Goal: Task Accomplishment & Management: Use online tool/utility

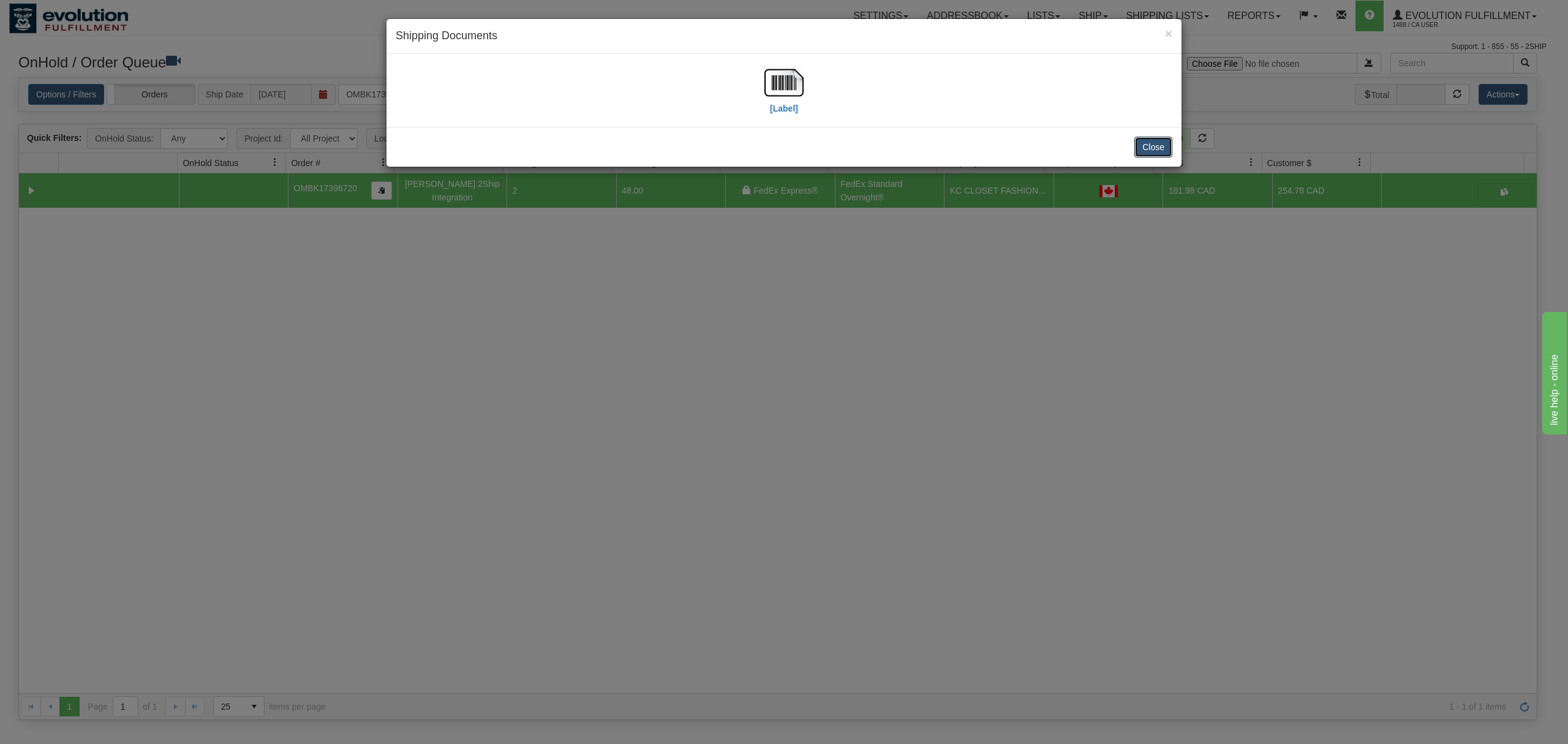
click at [1160, 155] on button "Close" at bounding box center [1153, 147] width 38 height 21
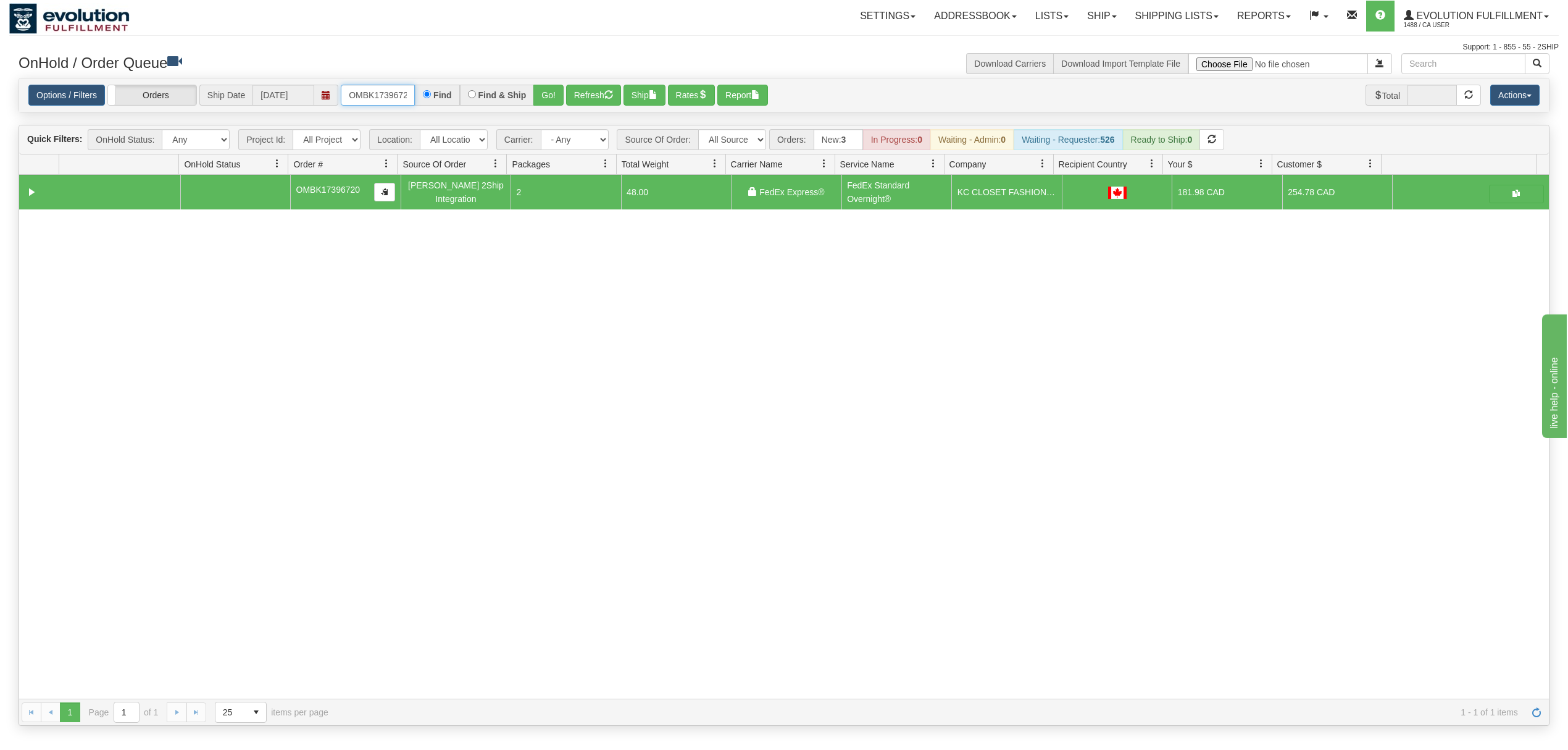
click at [408, 93] on input "OMBK17396720" at bounding box center [377, 95] width 74 height 21
click at [540, 91] on button "Go!" at bounding box center [548, 95] width 30 height 21
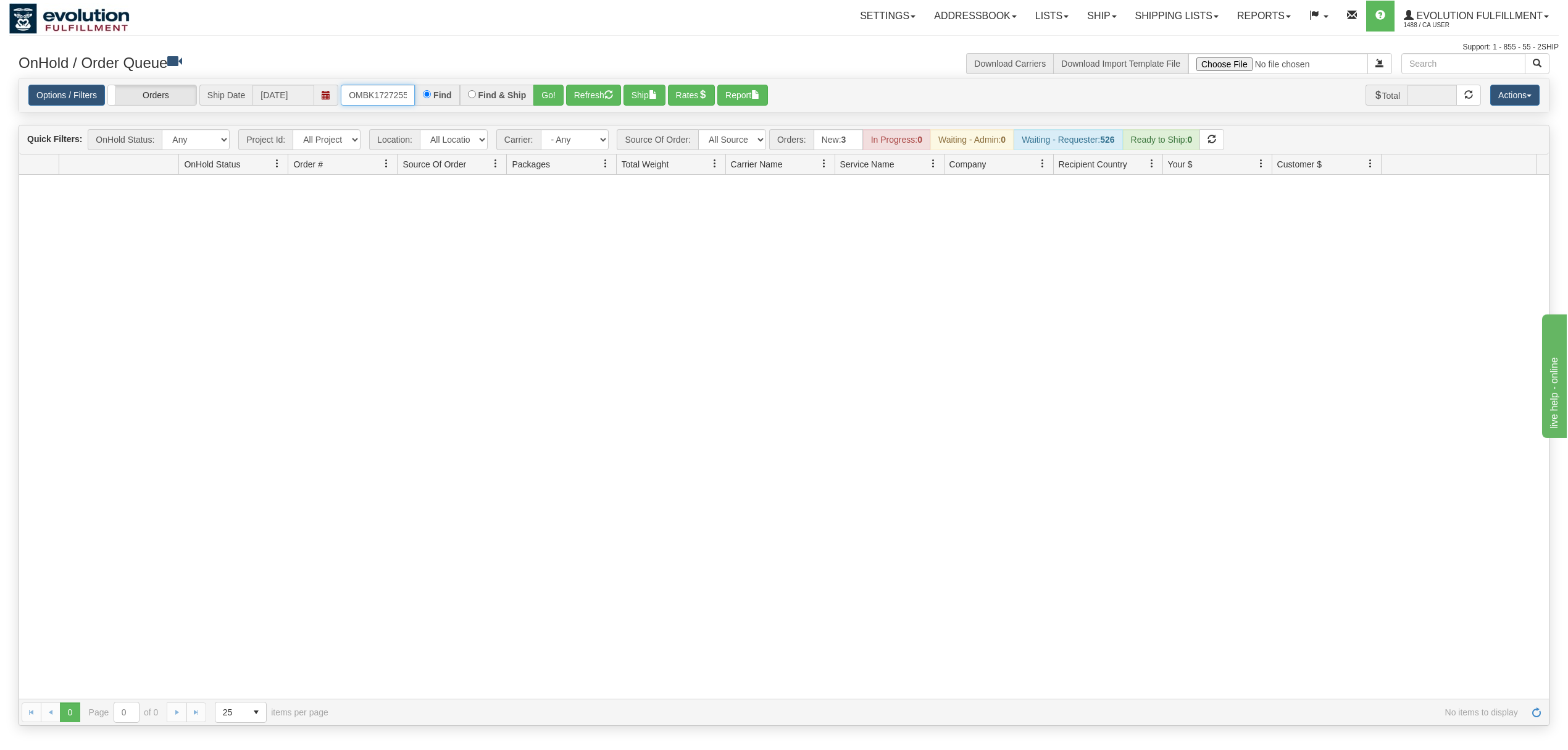
click at [390, 102] on input "OMBK17272555 BO01" at bounding box center [377, 95] width 74 height 21
click at [542, 91] on button "Go!" at bounding box center [548, 95] width 30 height 21
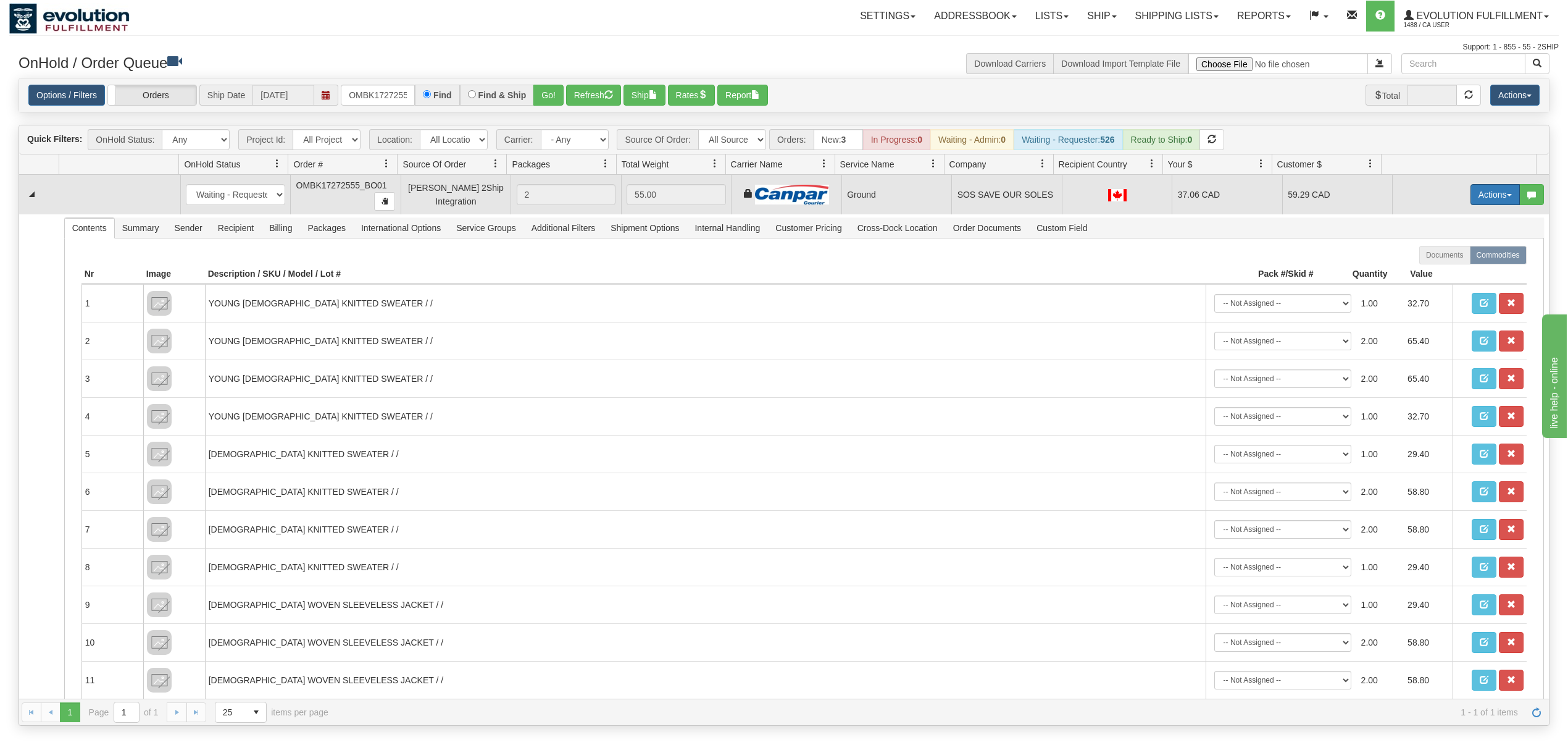
click at [1488, 194] on button "Actions" at bounding box center [1495, 194] width 49 height 21
click at [1433, 270] on span at bounding box center [1437, 265] width 9 height 9
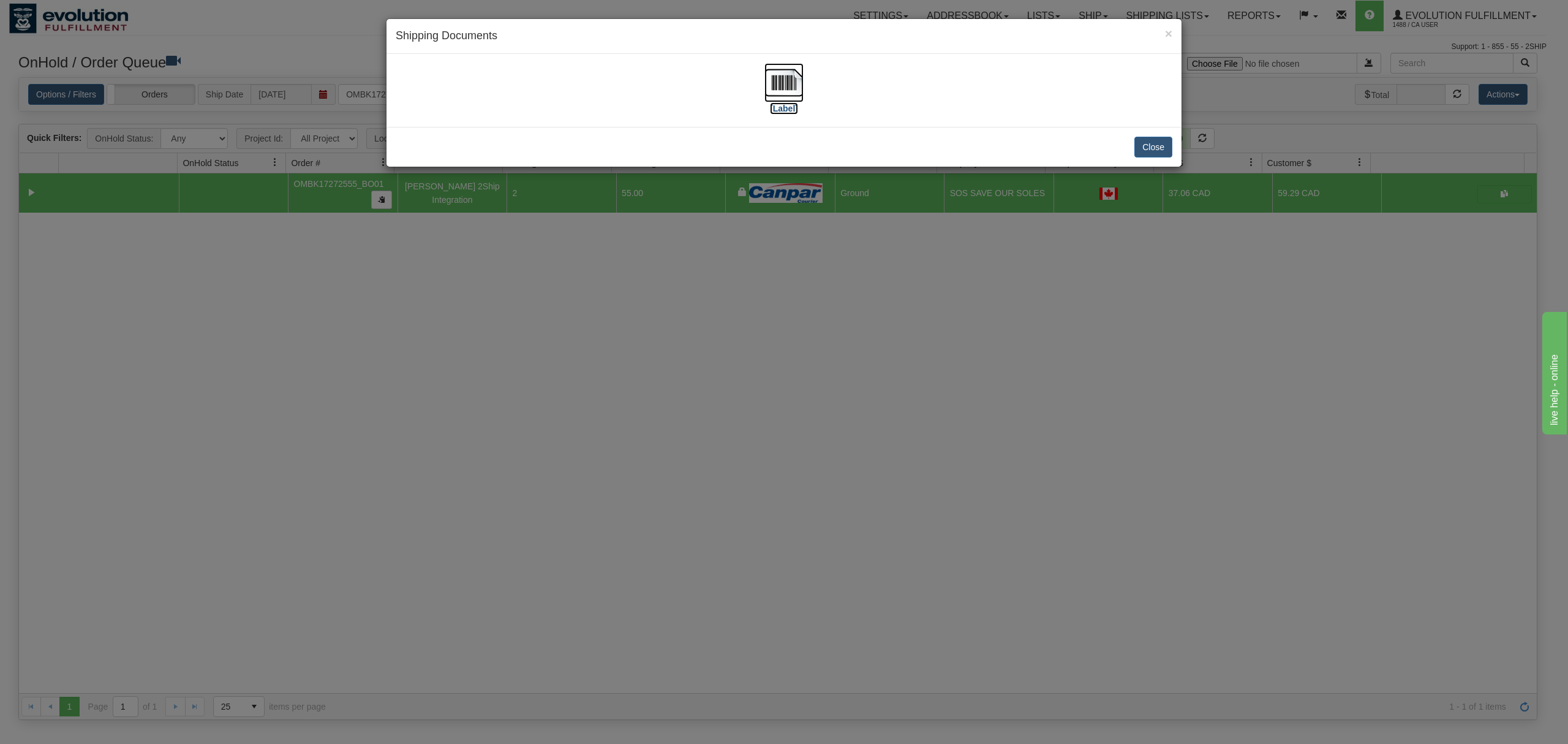
click at [784, 86] on img at bounding box center [784, 83] width 39 height 39
click at [1147, 142] on button "Close" at bounding box center [1153, 147] width 38 height 21
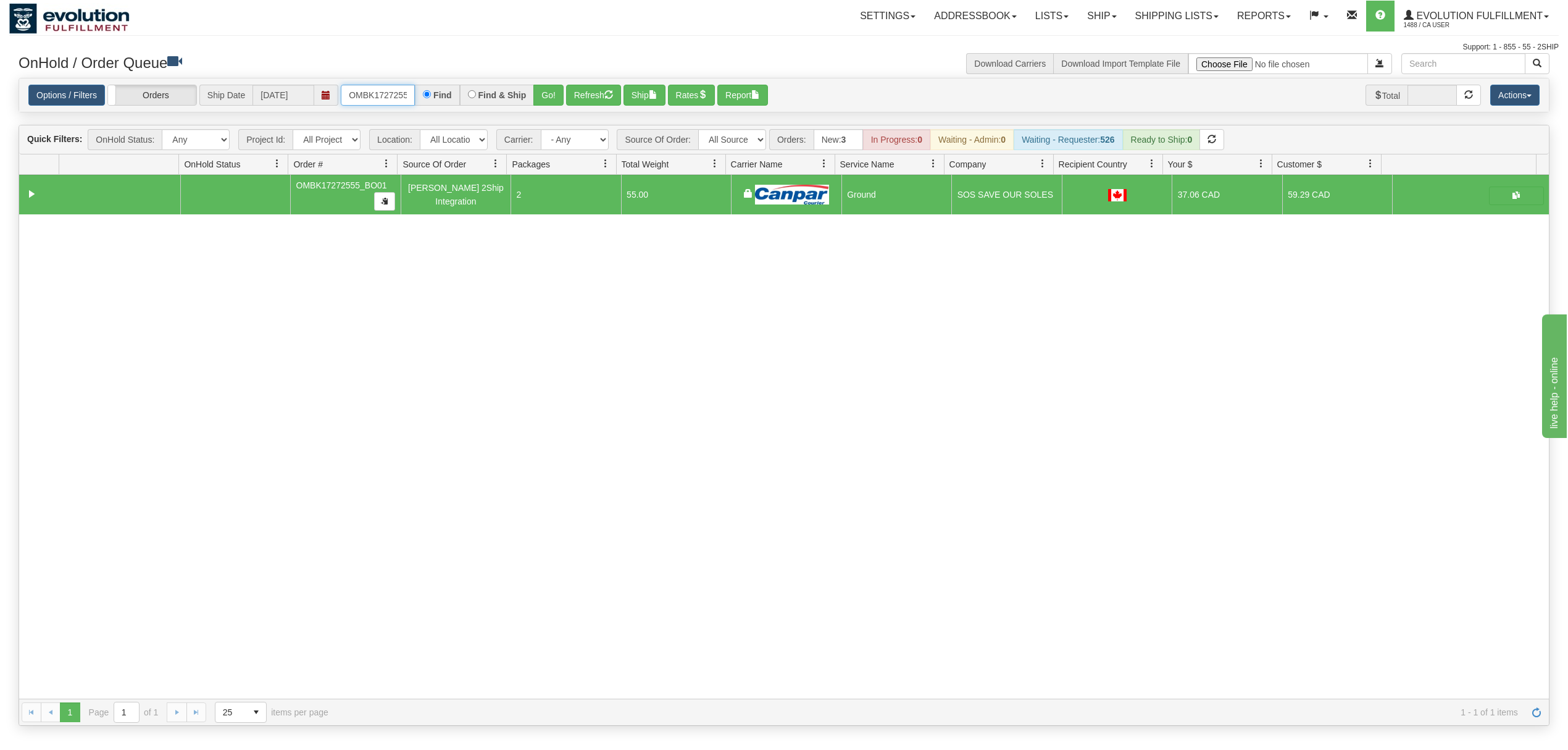
click at [385, 94] on input "OMBK17272555_BO01" at bounding box center [377, 95] width 74 height 21
click at [554, 103] on button "Go!" at bounding box center [548, 95] width 30 height 21
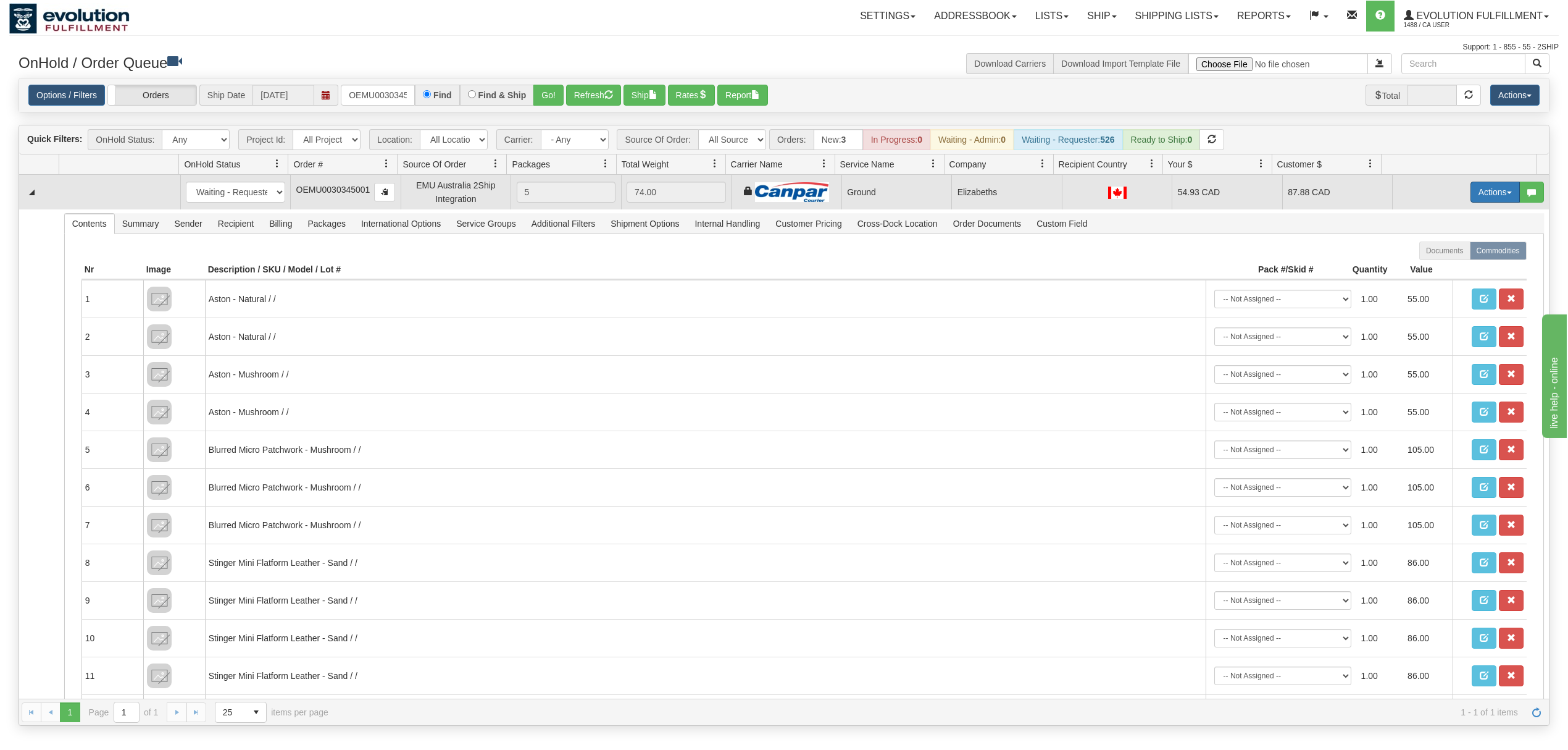
drag, startPoint x: 1463, startPoint y: 191, endPoint x: 1456, endPoint y: 206, distance: 16.6
click at [1470, 191] on button "Actions" at bounding box center [1495, 192] width 49 height 21
click at [1433, 268] on span at bounding box center [1437, 263] width 9 height 9
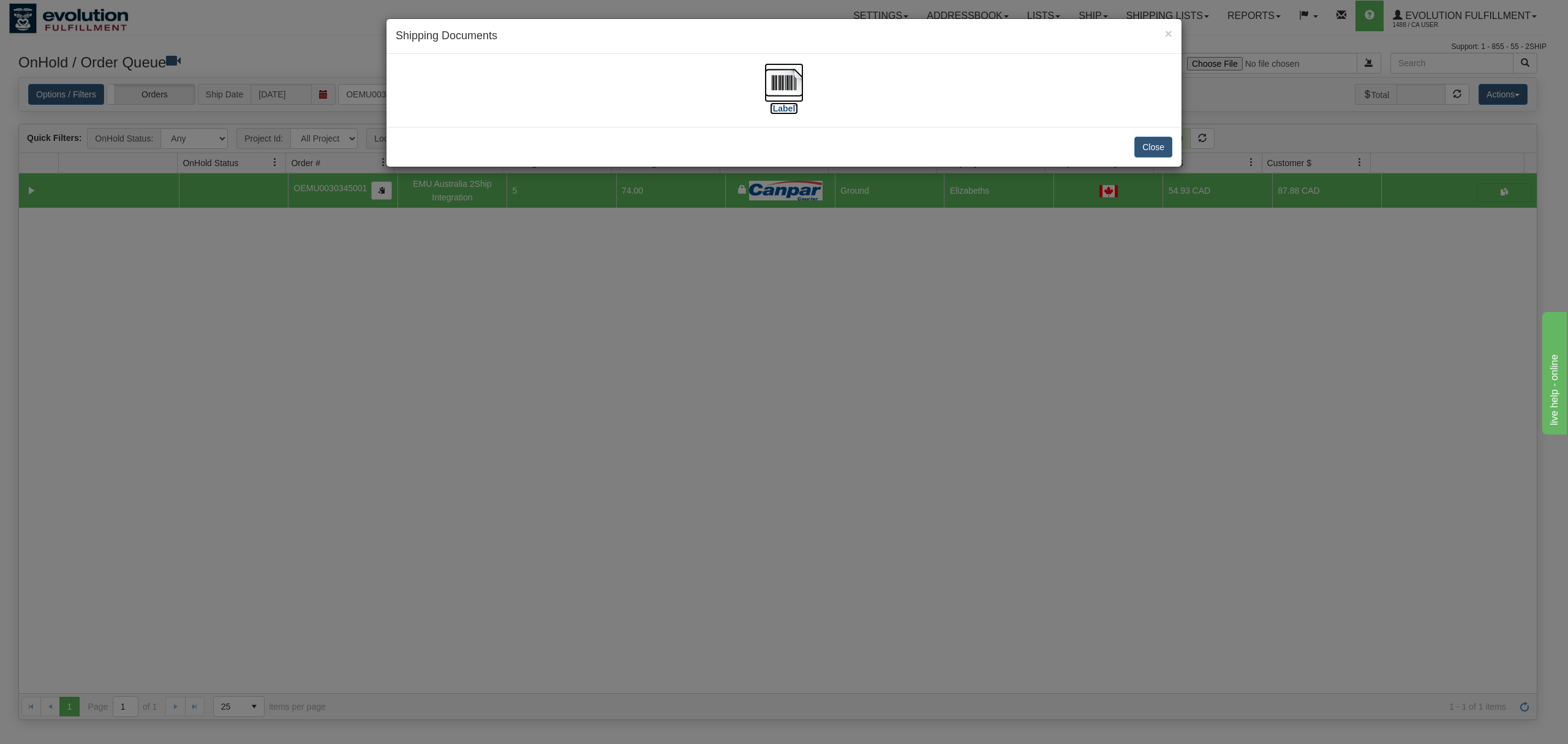
click at [780, 87] on img at bounding box center [784, 83] width 39 height 39
click at [1164, 152] on button "Close" at bounding box center [1153, 147] width 38 height 21
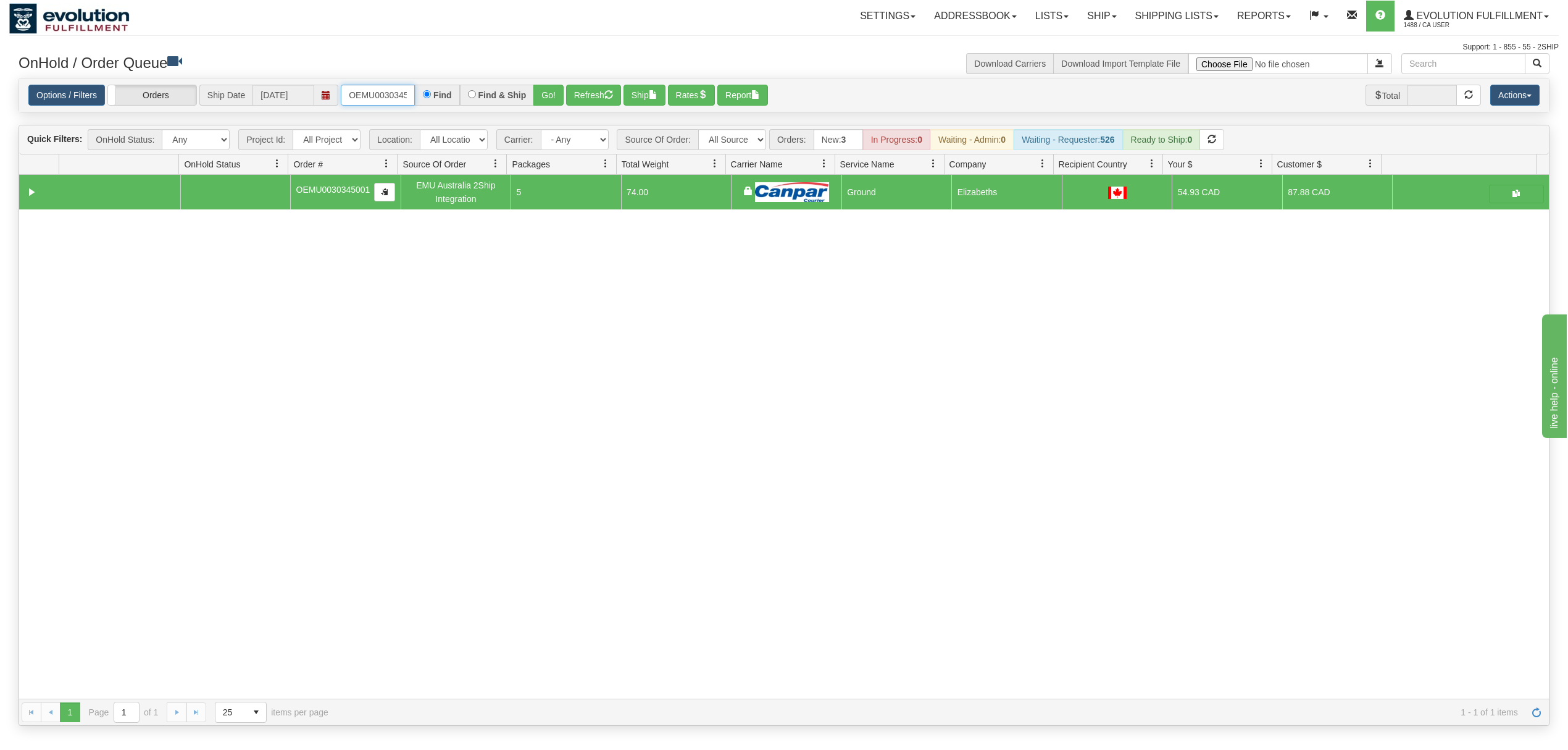
click at [373, 89] on input "OEMU0030345001" at bounding box center [377, 95] width 74 height 21
click at [378, 89] on input "OEMU0030345001" at bounding box center [377, 95] width 74 height 21
click at [379, 89] on input "OEMU0030345001" at bounding box center [377, 95] width 74 height 21
click at [563, 95] on button "Go!" at bounding box center [548, 95] width 30 height 21
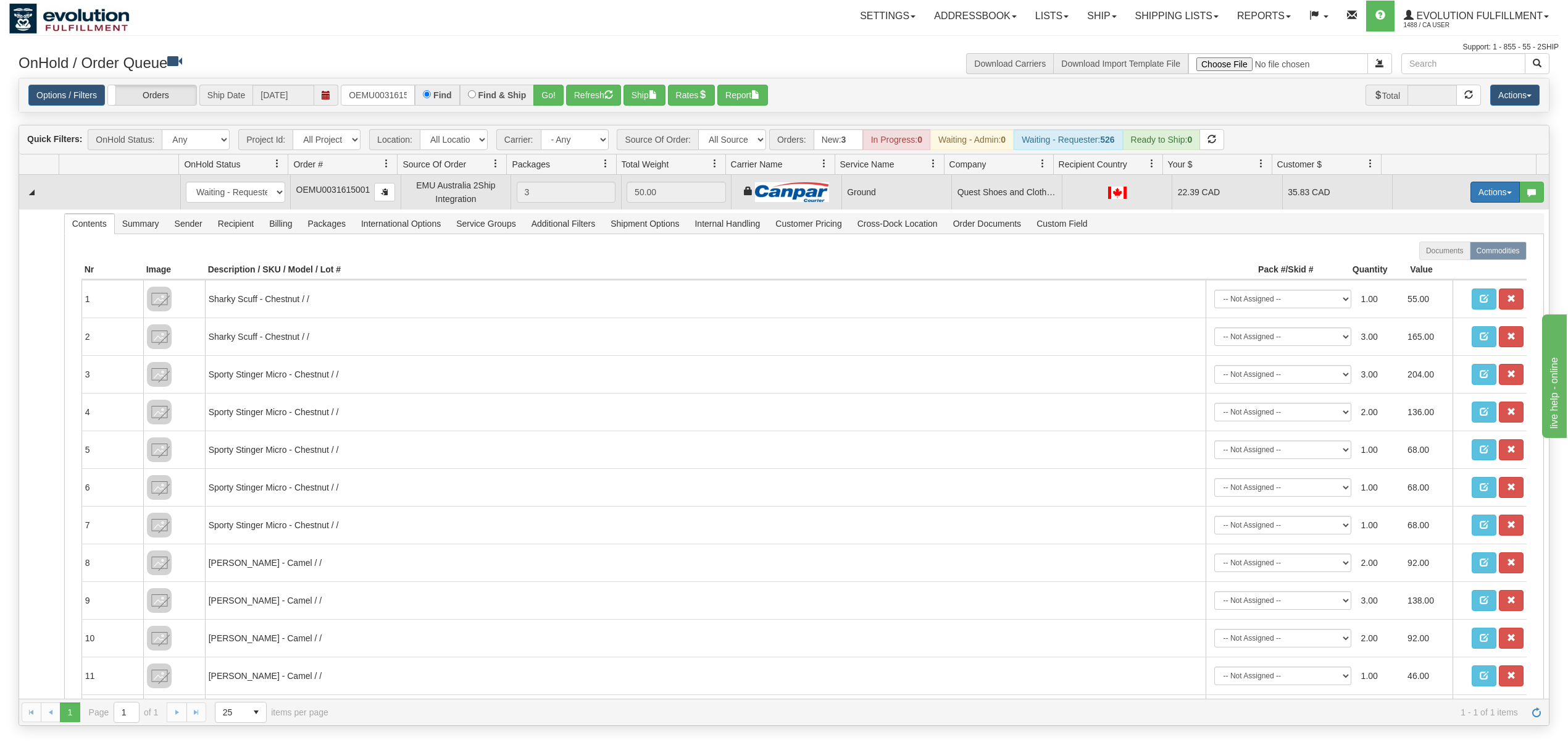
click at [1479, 193] on button "Actions" at bounding box center [1495, 192] width 49 height 21
click at [1433, 265] on span "Ship" at bounding box center [1446, 263] width 26 height 10
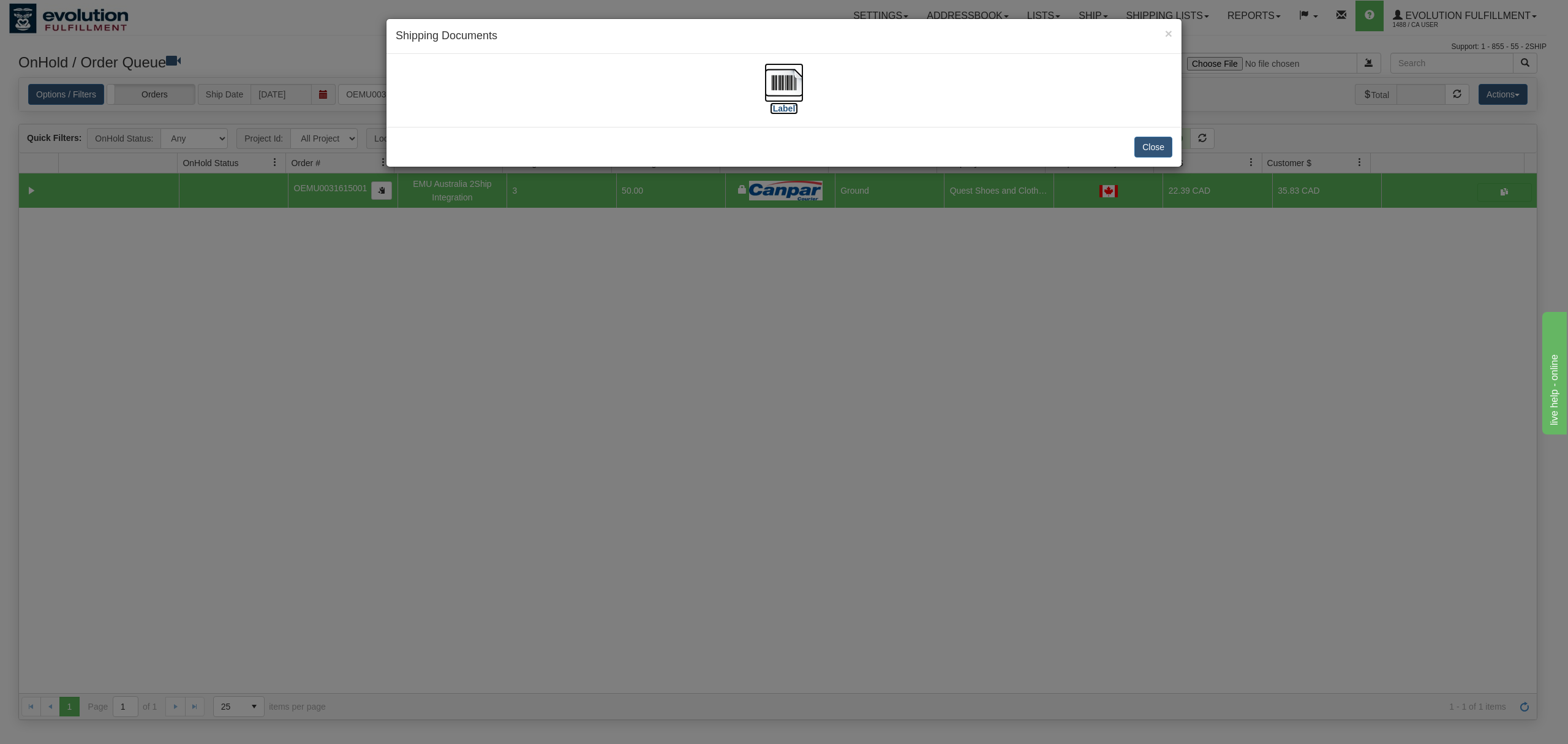
click at [800, 84] on img at bounding box center [784, 83] width 39 height 39
drag, startPoint x: 1164, startPoint y: 152, endPoint x: 806, endPoint y: 138, distance: 358.3
click at [1164, 152] on button "Close" at bounding box center [1153, 147] width 38 height 21
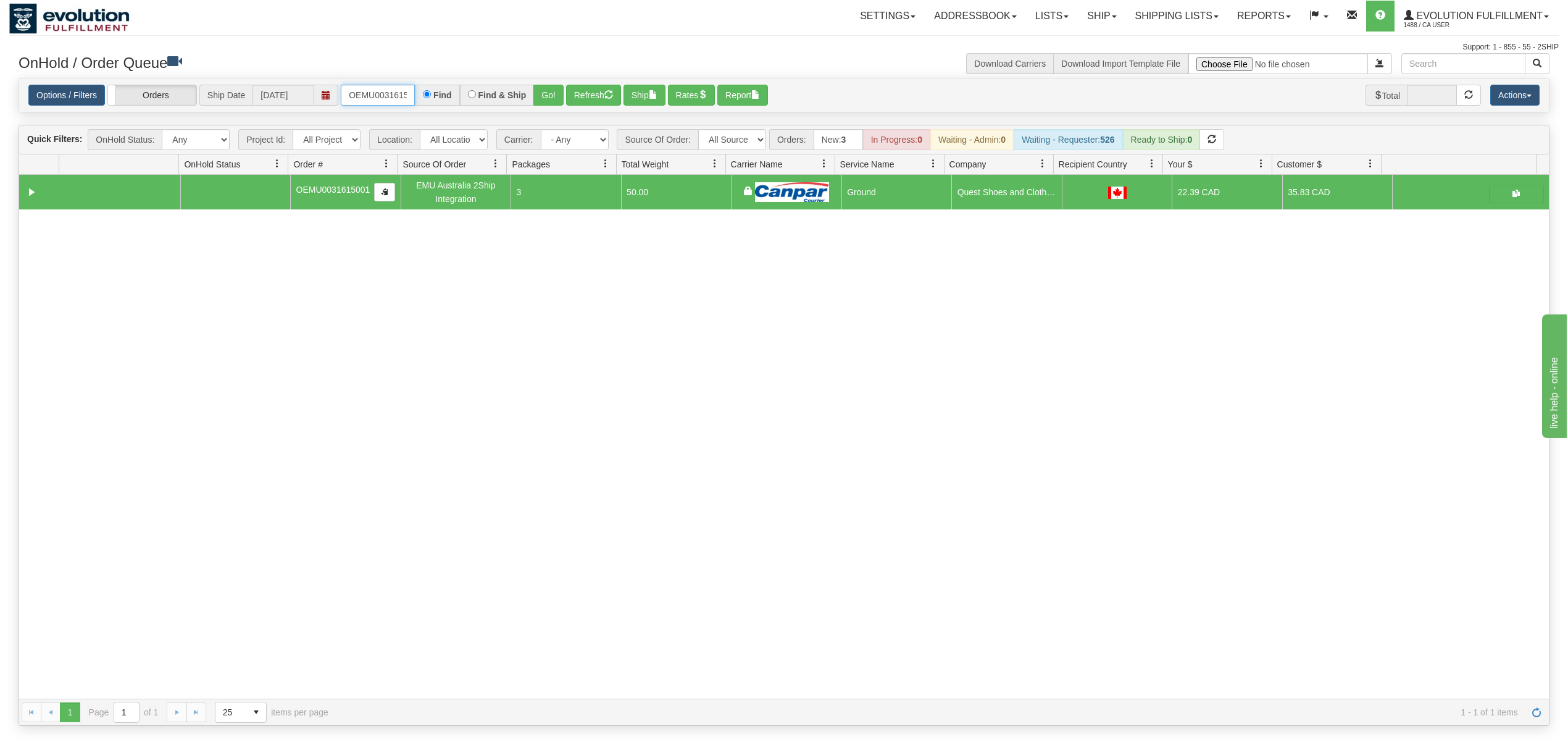
click at [363, 89] on input "OEMU0031615001" at bounding box center [377, 95] width 74 height 21
click at [553, 90] on button "Go!" at bounding box center [548, 95] width 30 height 21
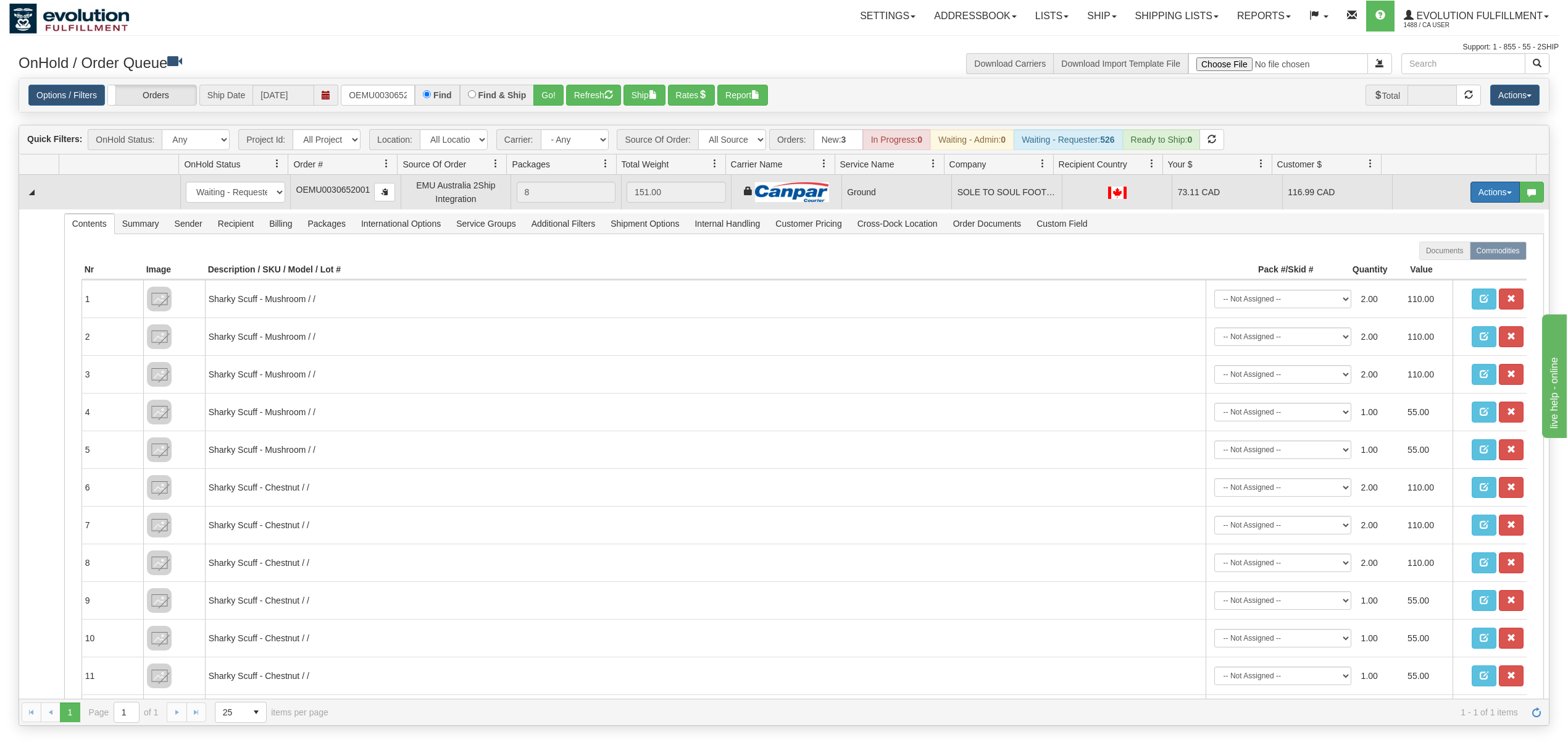
click at [1470, 199] on button "Actions" at bounding box center [1495, 192] width 49 height 21
click at [1433, 264] on span "Ship" at bounding box center [1446, 263] width 26 height 10
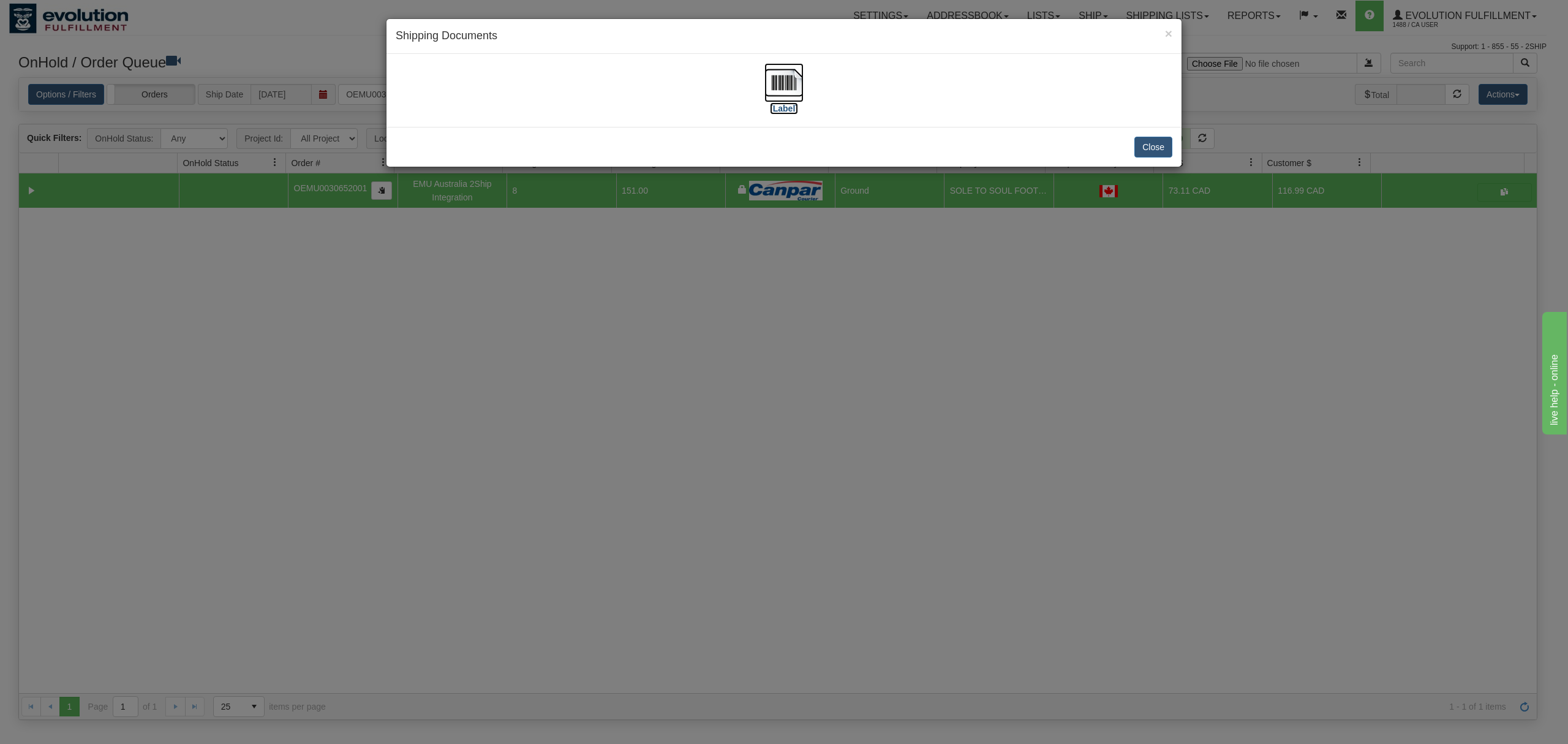
click at [786, 78] on img at bounding box center [784, 83] width 39 height 39
drag, startPoint x: 1147, startPoint y: 150, endPoint x: 1147, endPoint y: 160, distance: 10.0
click at [1147, 157] on button "Close" at bounding box center [1153, 147] width 38 height 21
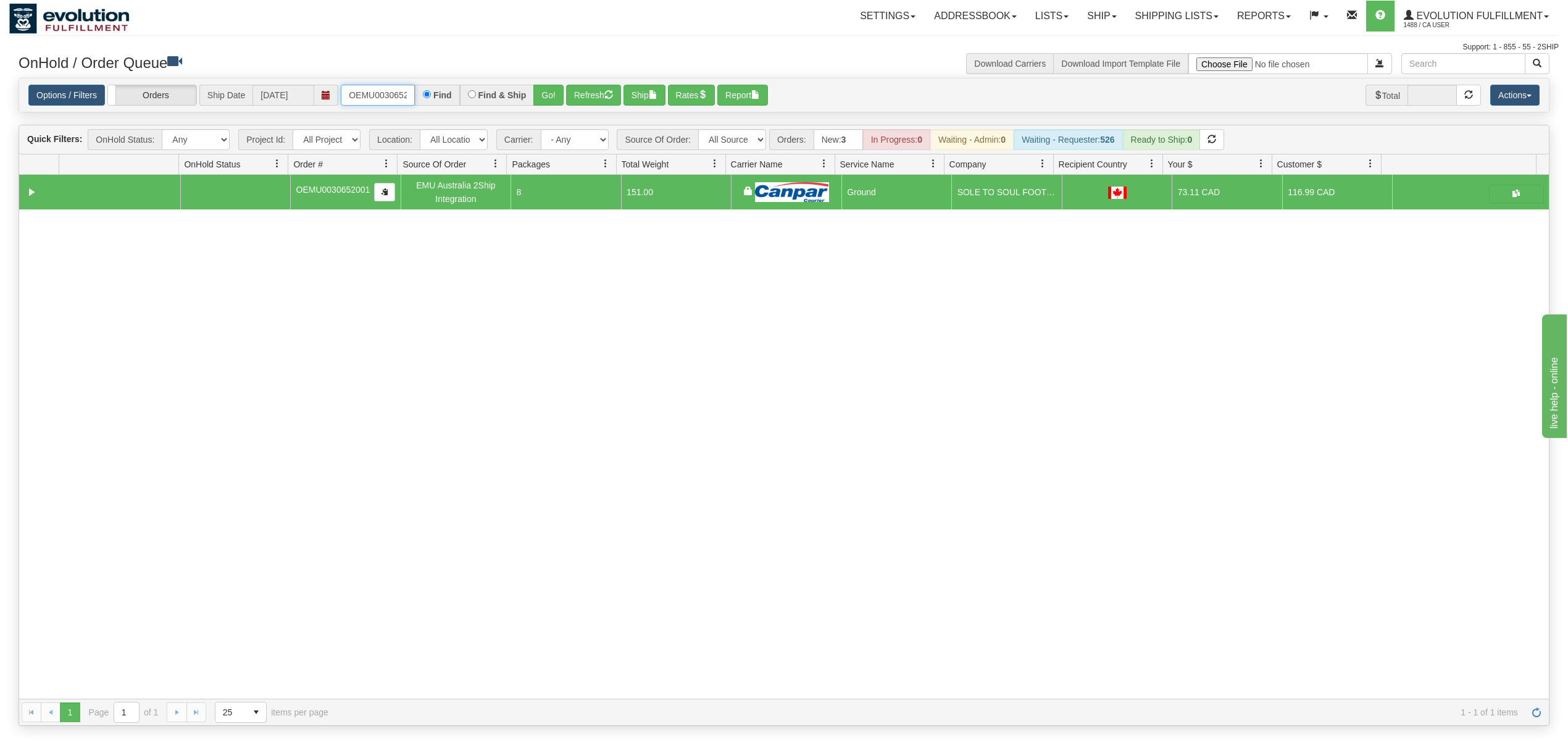
click at [386, 95] on input "OEMU0030652001" at bounding box center [377, 95] width 74 height 21
type input "3"
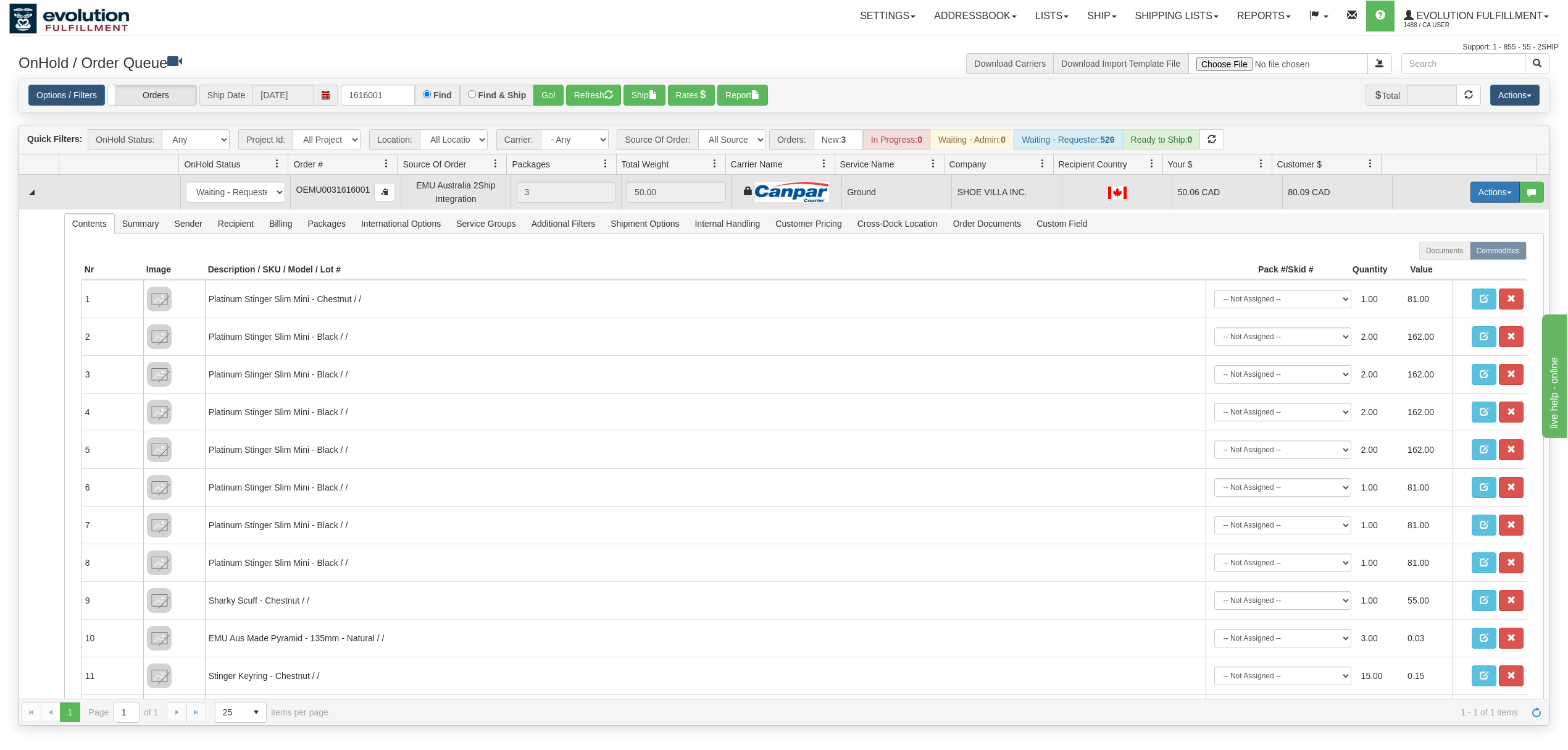
click at [1480, 195] on button "Actions" at bounding box center [1495, 192] width 49 height 21
click at [1438, 268] on span "Ship" at bounding box center [1446, 263] width 26 height 10
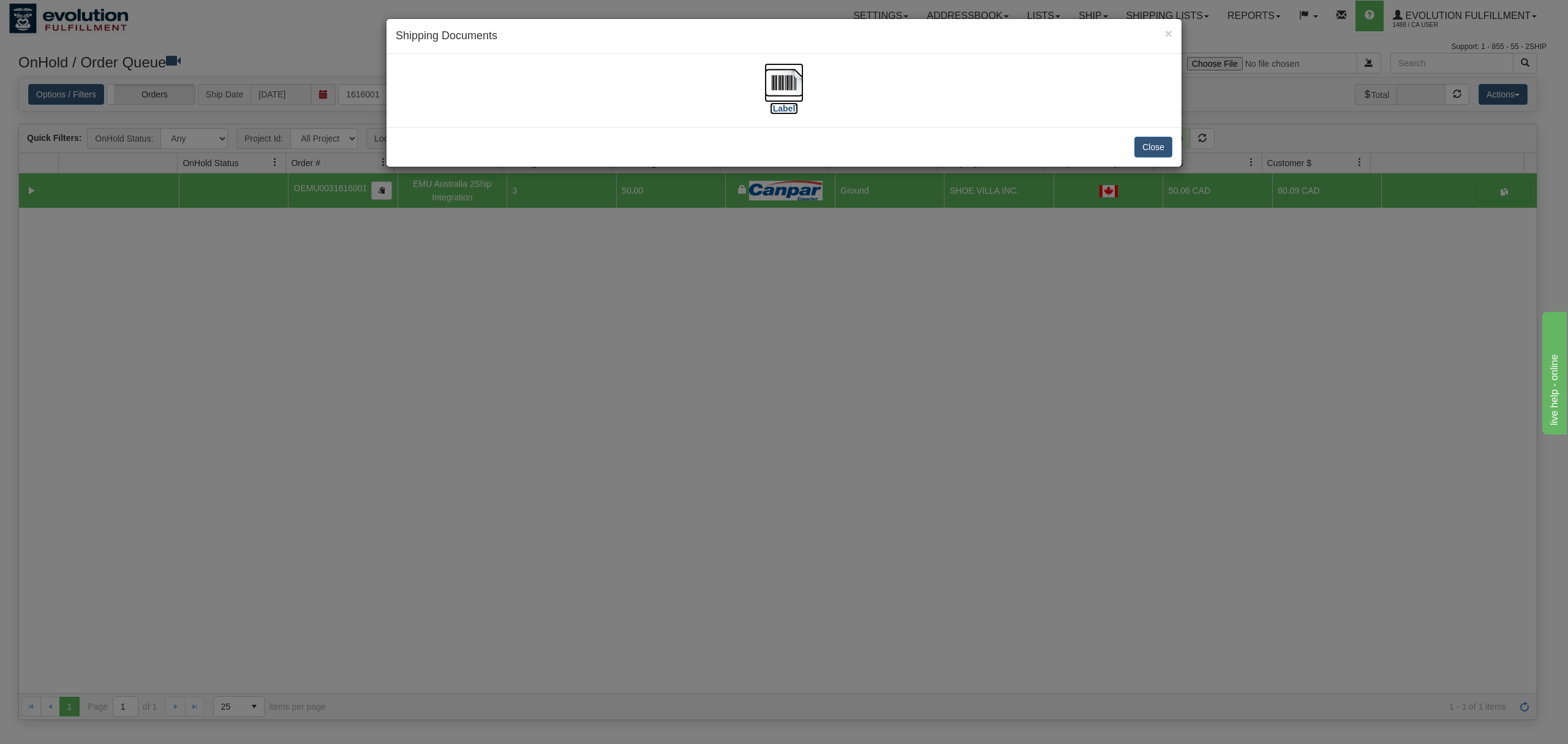
click at [780, 89] on img at bounding box center [784, 83] width 39 height 39
click at [1167, 155] on button "Close" at bounding box center [1153, 147] width 38 height 21
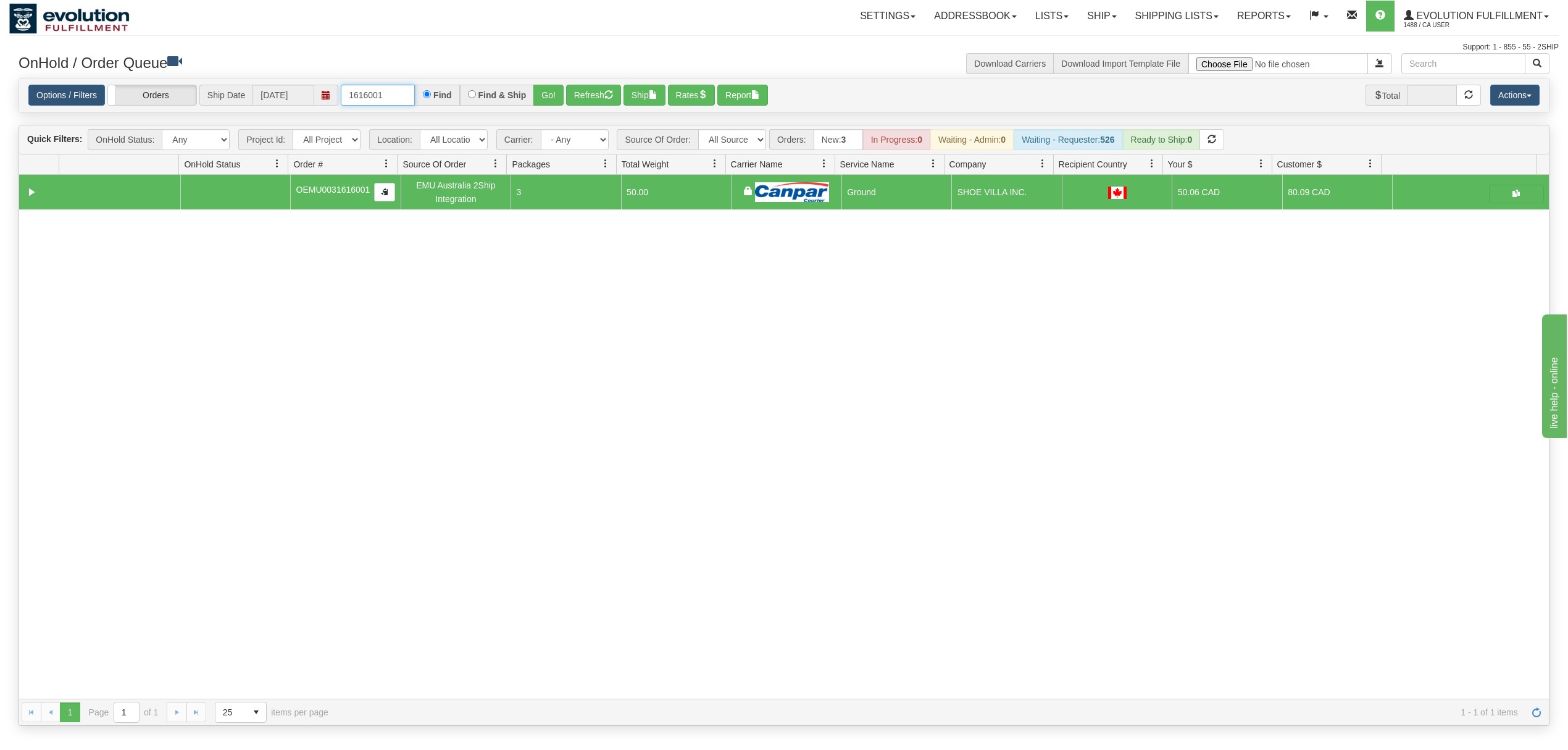
drag, startPoint x: 403, startPoint y: 99, endPoint x: 277, endPoint y: 101, distance: 126.0
click at [277, 101] on div "Options / Filters Group Shipments Orders Ship Date [DATE] 1616001 Find Find & S…" at bounding box center [784, 95] width 1511 height 21
click at [549, 90] on button "Go!" at bounding box center [548, 95] width 30 height 21
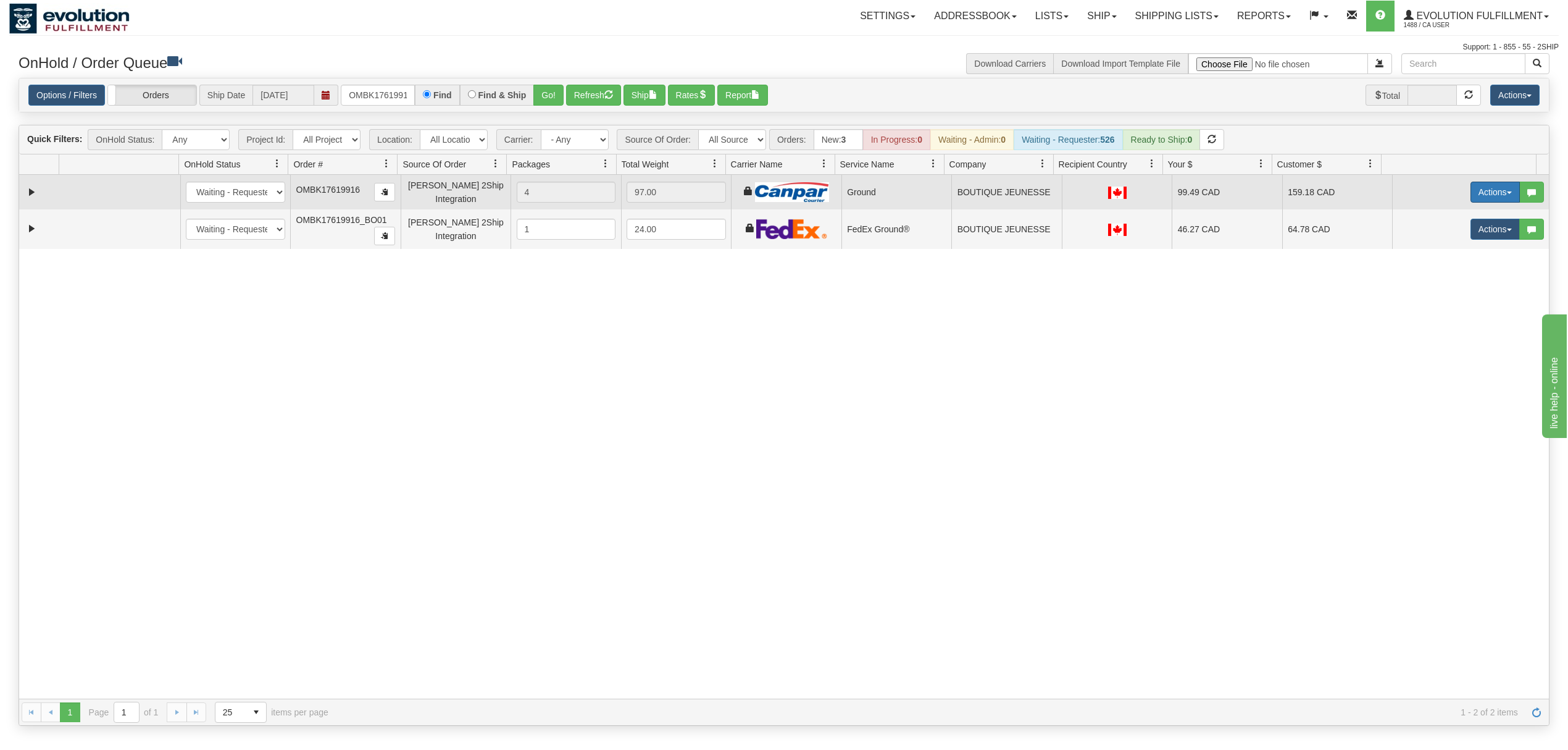
click at [1478, 191] on button "Actions" at bounding box center [1495, 192] width 49 height 21
click at [1433, 263] on span "Ship" at bounding box center [1446, 263] width 26 height 10
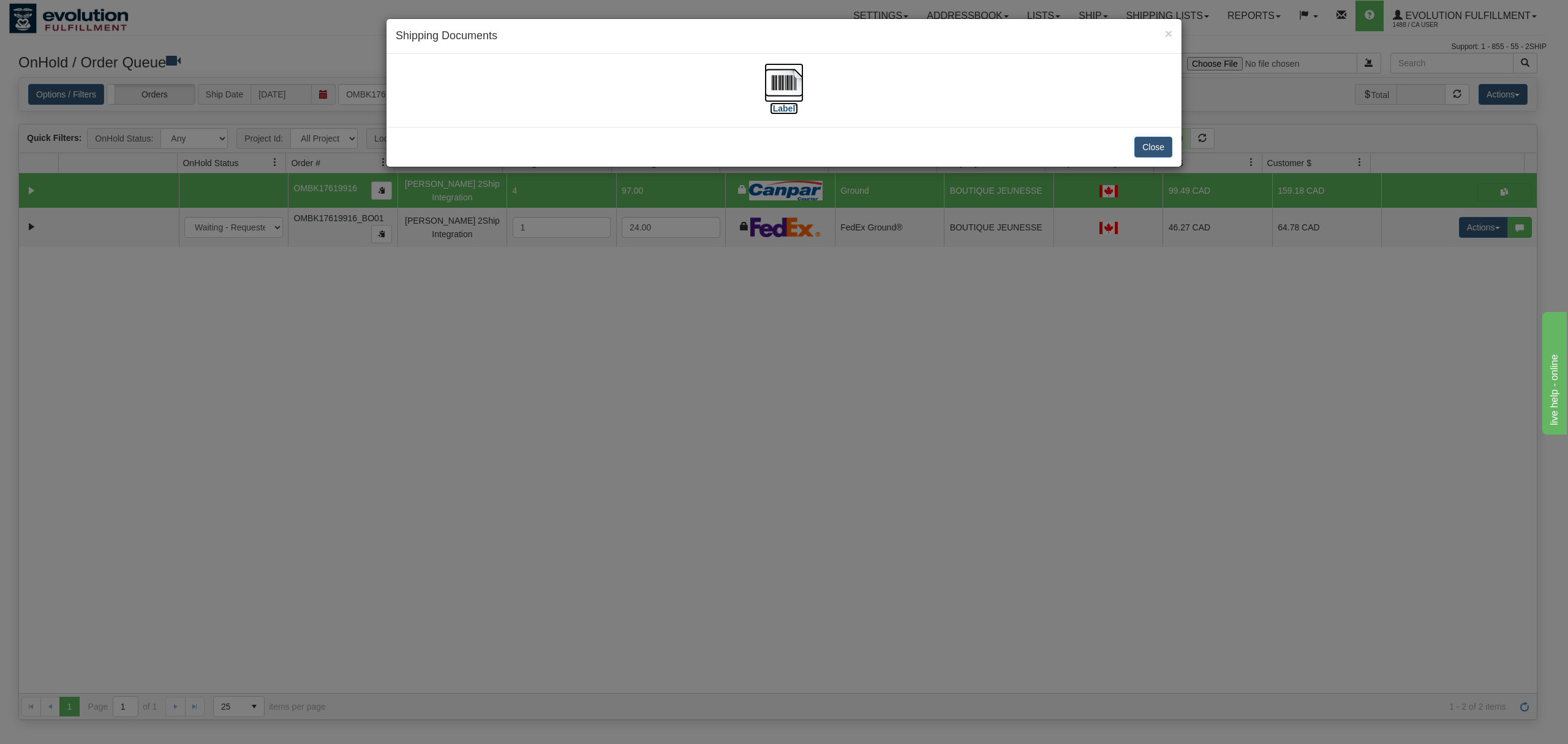
click at [781, 81] on img at bounding box center [784, 83] width 39 height 39
click at [1162, 150] on button "Close" at bounding box center [1153, 147] width 38 height 21
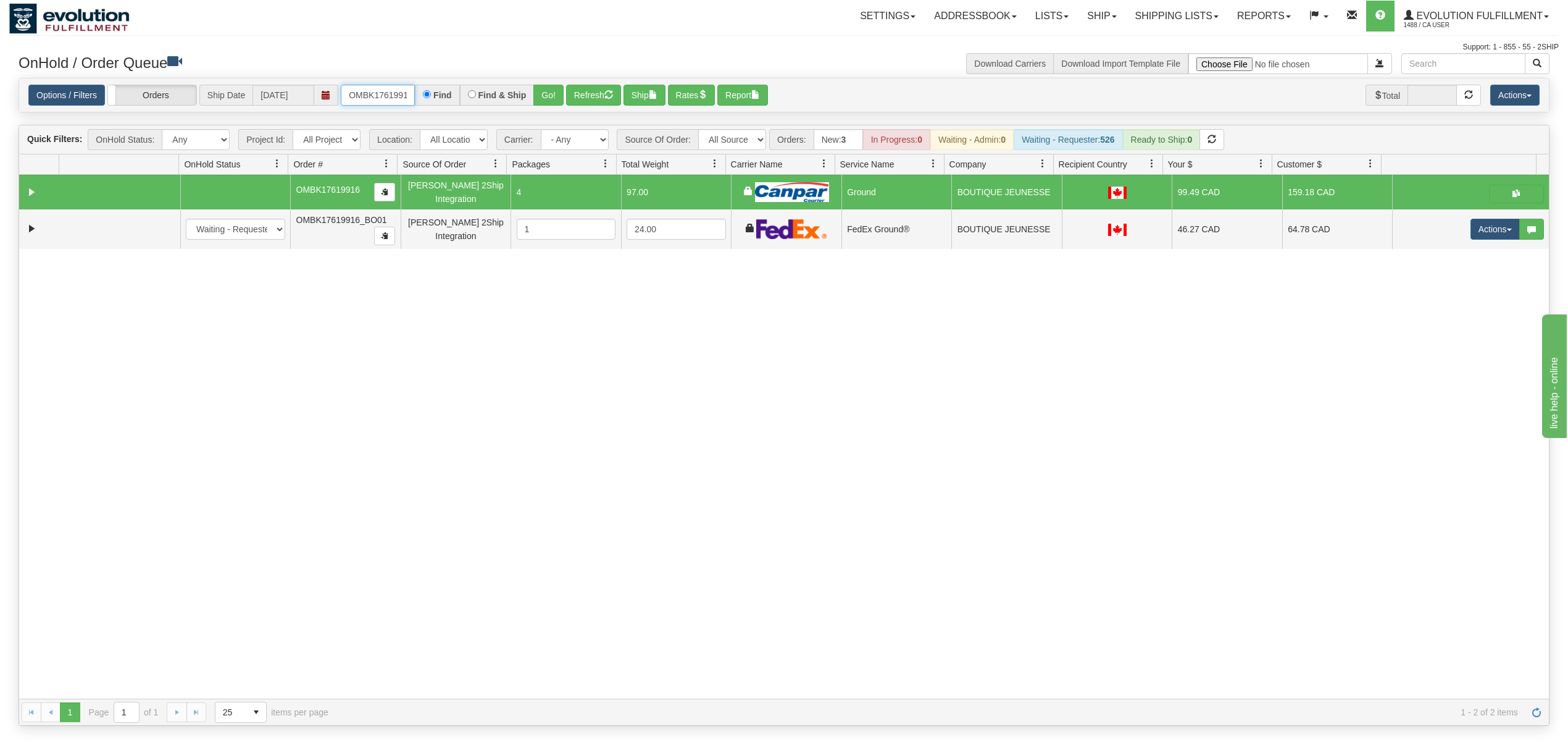
click at [361, 94] on input "OMBK17619916" at bounding box center [377, 95] width 74 height 21
click at [362, 94] on input "OMBK17619916" at bounding box center [377, 95] width 74 height 21
click at [551, 101] on button "Go!" at bounding box center [548, 95] width 30 height 21
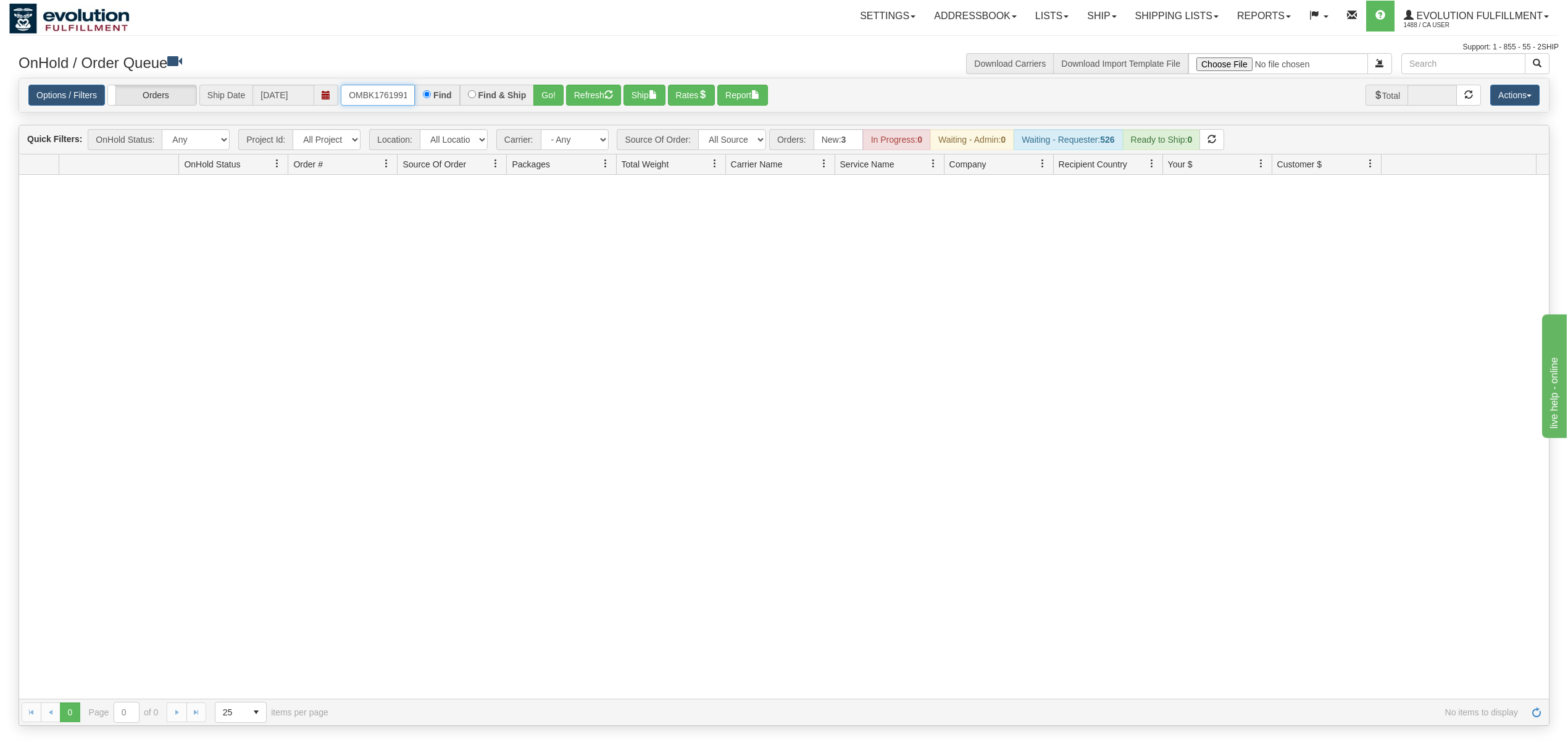
click at [385, 89] on input "OMBK17619916 BO01" at bounding box center [377, 95] width 74 height 21
type input "OMBK17619916_BO01"
click at [563, 98] on div "Options / Filters Group Shipments Orders Ship Date [DATE] OMBK17619916_BO01 Fin…" at bounding box center [784, 95] width 1511 height 21
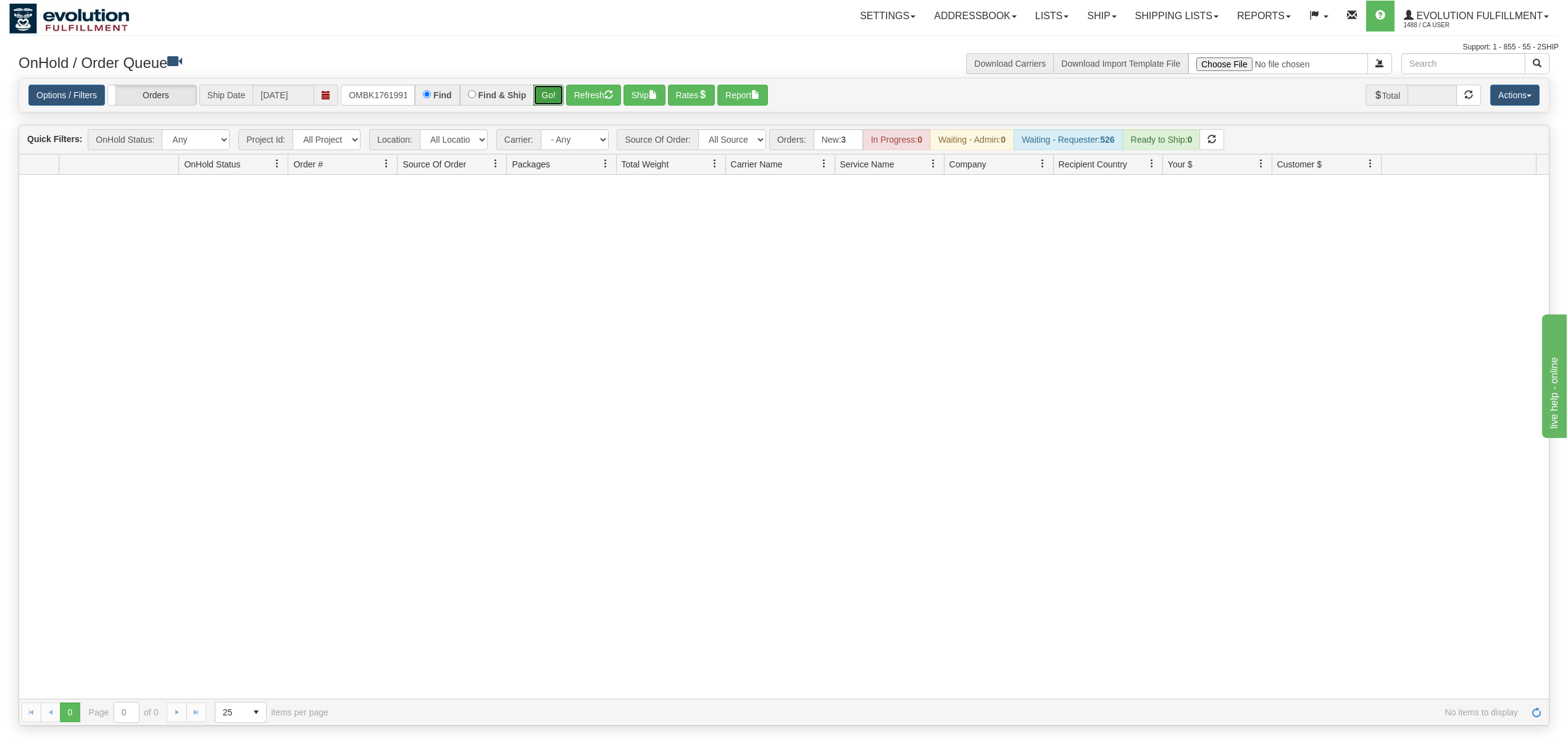
click at [558, 98] on button "Go!" at bounding box center [548, 95] width 30 height 21
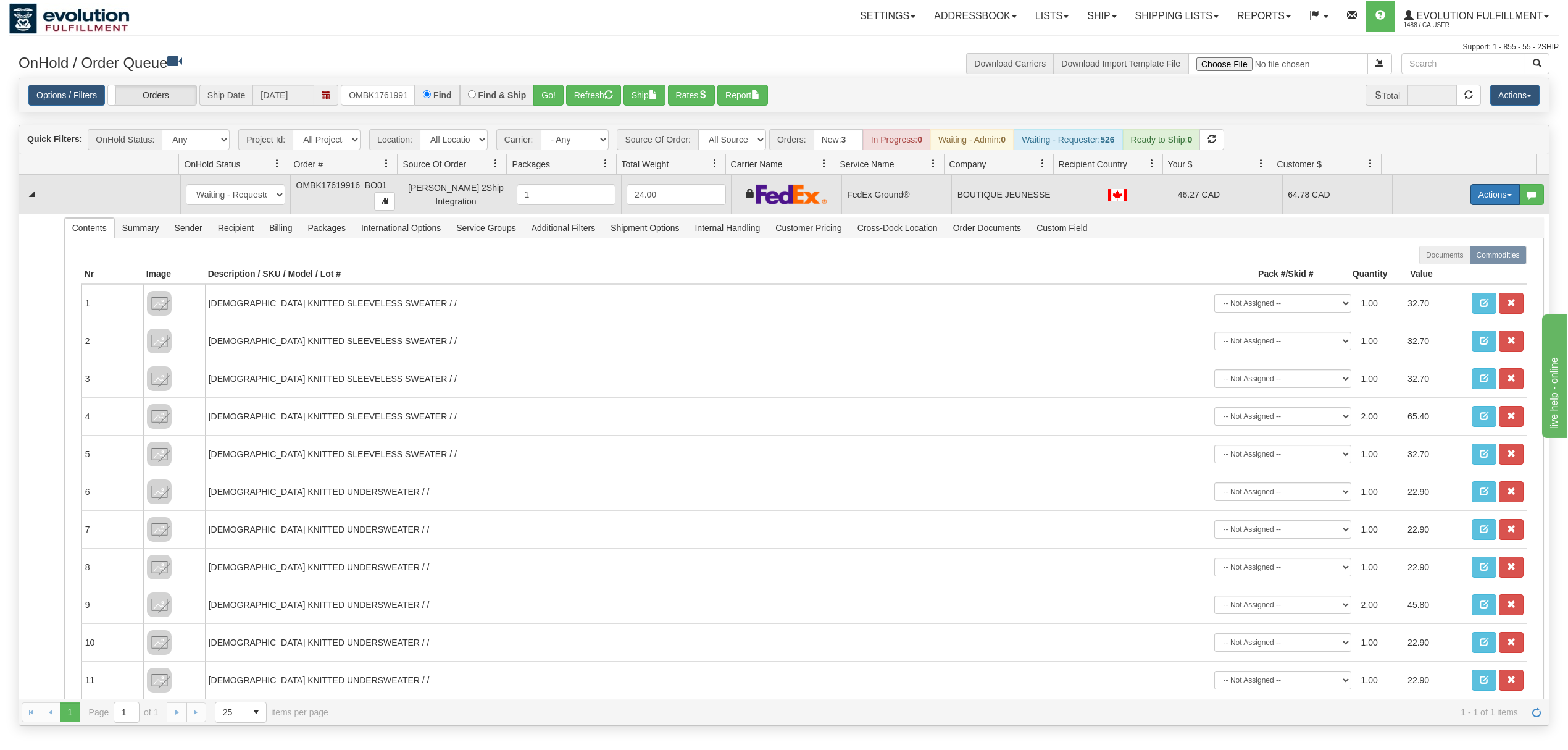
click at [1472, 199] on button "Actions" at bounding box center [1495, 194] width 49 height 21
click at [1433, 265] on span "Ship" at bounding box center [1446, 266] width 26 height 10
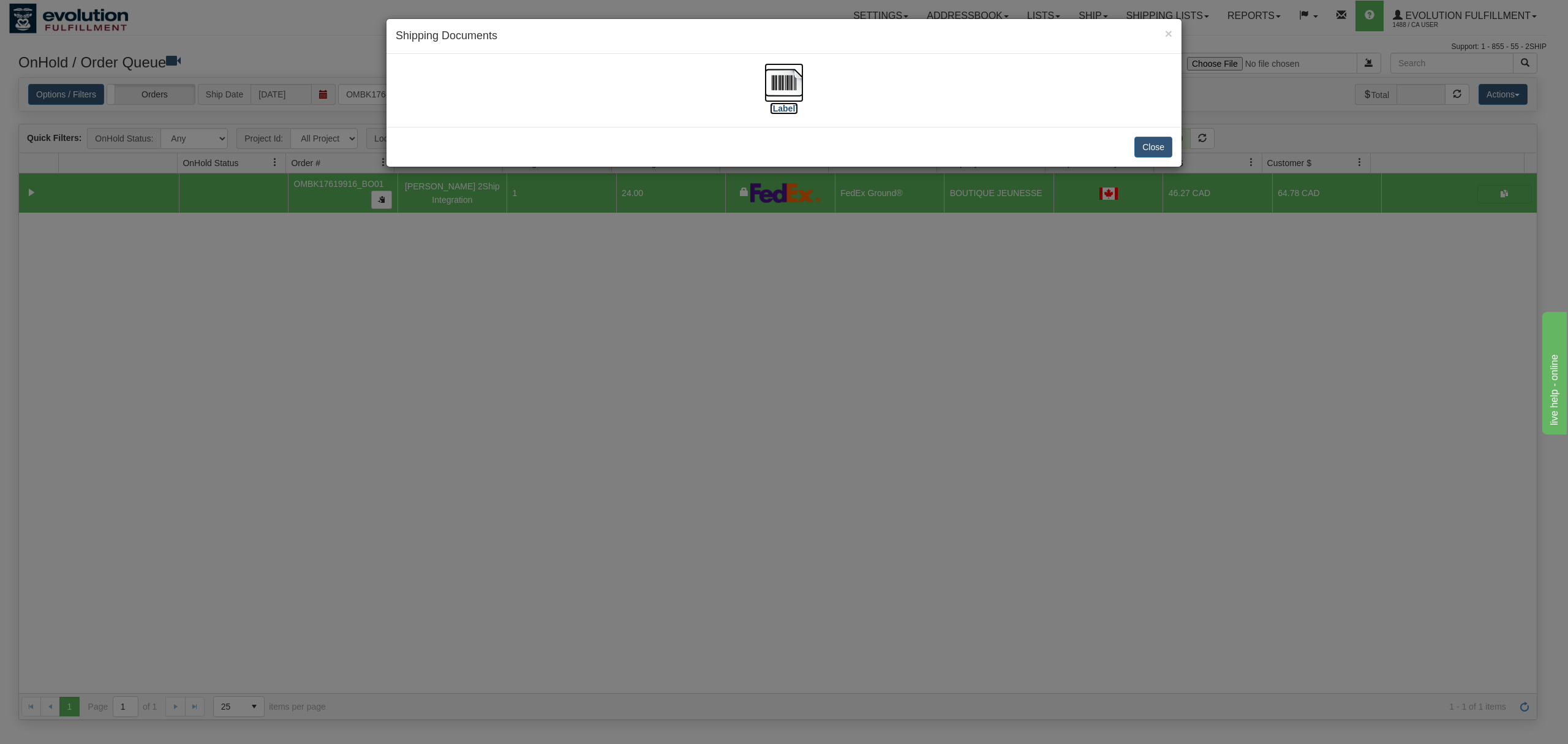
click at [795, 76] on img at bounding box center [784, 83] width 39 height 39
click at [1147, 155] on button "Close" at bounding box center [1153, 147] width 38 height 21
